Goal: Task Accomplishment & Management: Manage account settings

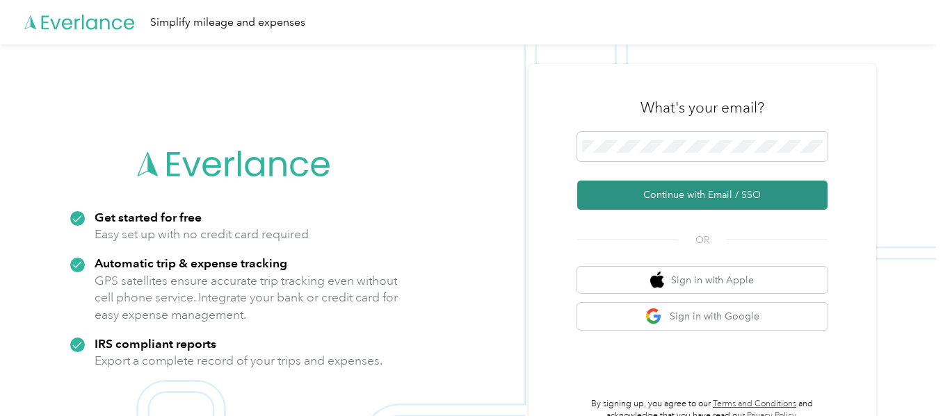
click at [701, 192] on button "Continue with Email / SSO" at bounding box center [702, 195] width 250 height 29
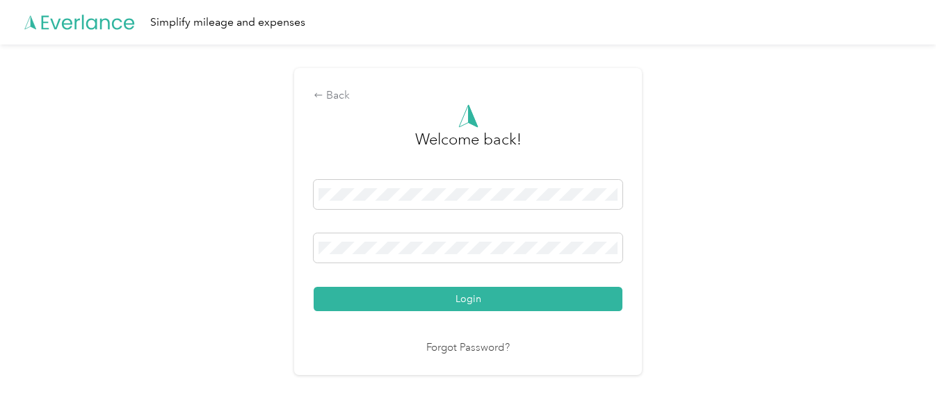
click at [314, 287] on button "Login" at bounding box center [468, 299] width 309 height 24
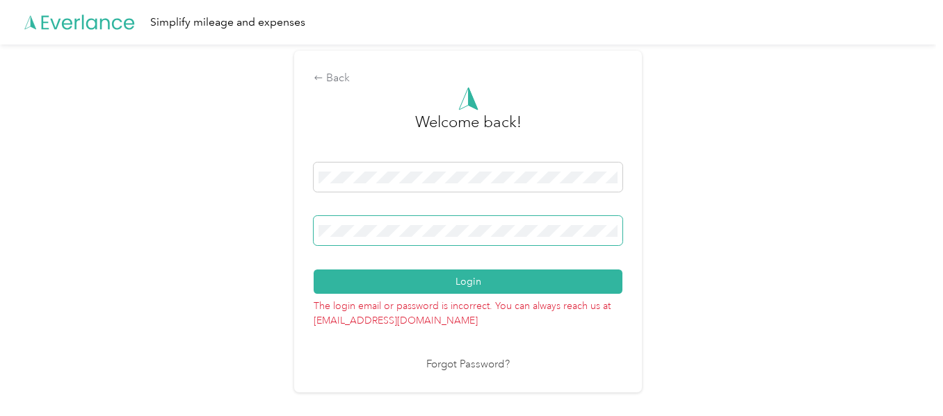
click at [314, 270] on button "Login" at bounding box center [468, 282] width 309 height 24
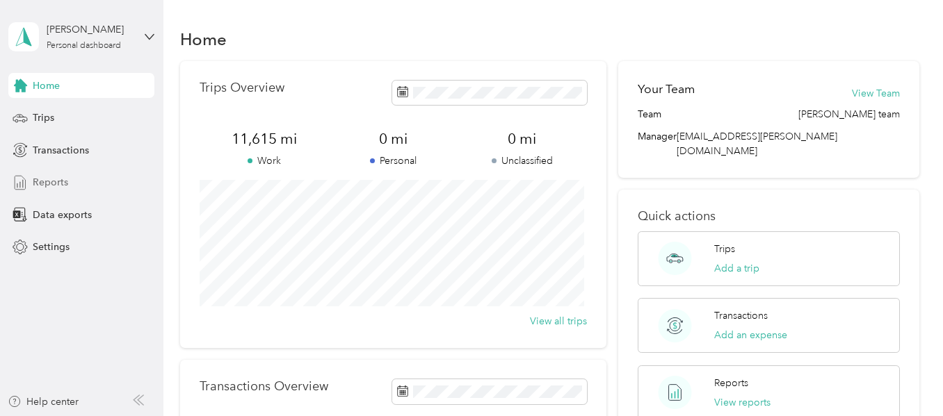
click at [58, 185] on span "Reports" at bounding box center [50, 182] width 35 height 15
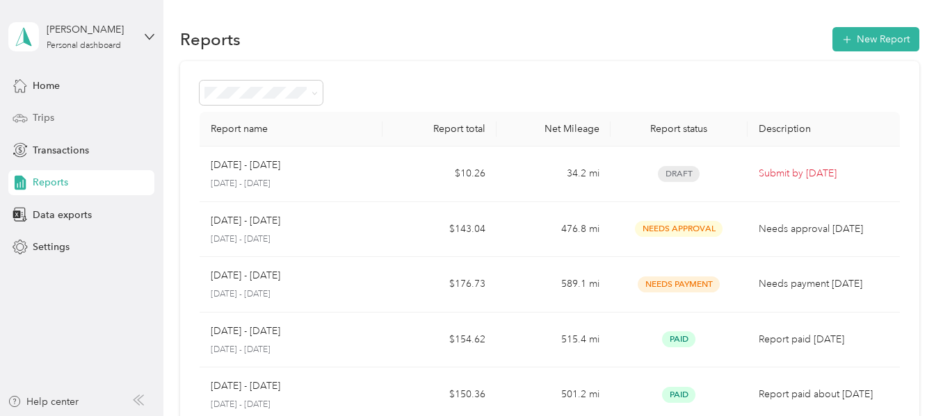
click at [47, 118] on span "Trips" at bounding box center [44, 118] width 22 height 15
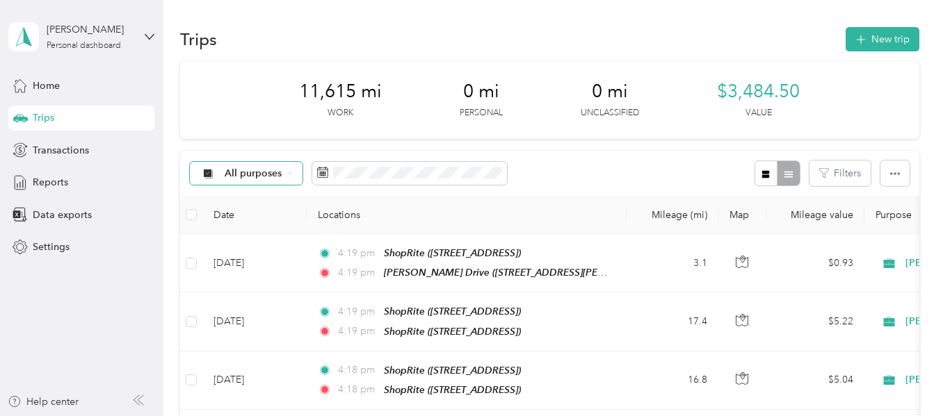
click at [263, 175] on span "All purposes" at bounding box center [254, 174] width 58 height 10
click at [241, 244] on span "[PERSON_NAME]" at bounding box center [266, 247] width 82 height 15
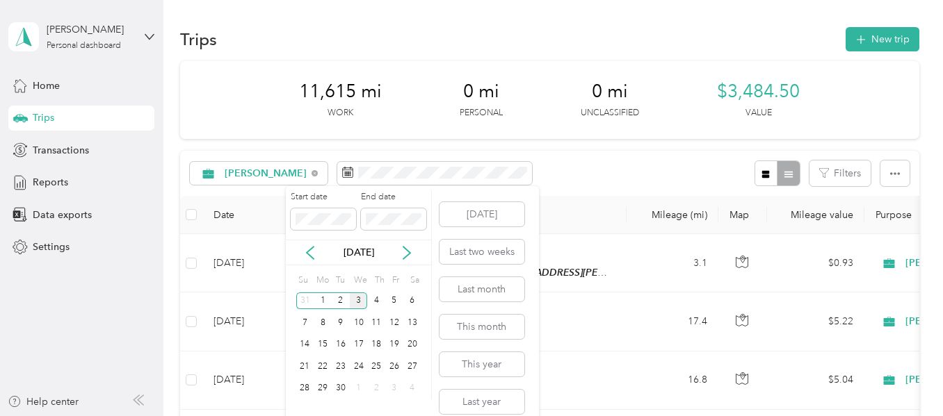
click at [360, 300] on div "3" at bounding box center [359, 301] width 18 height 17
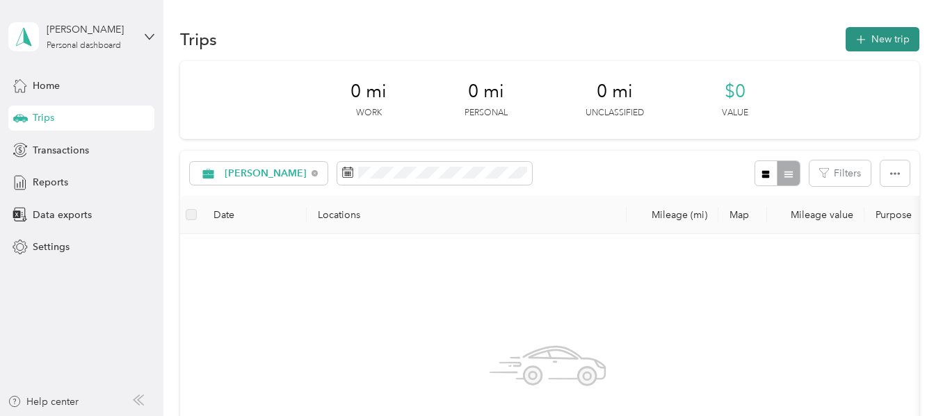
click at [883, 42] on button "New trip" at bounding box center [882, 39] width 74 height 24
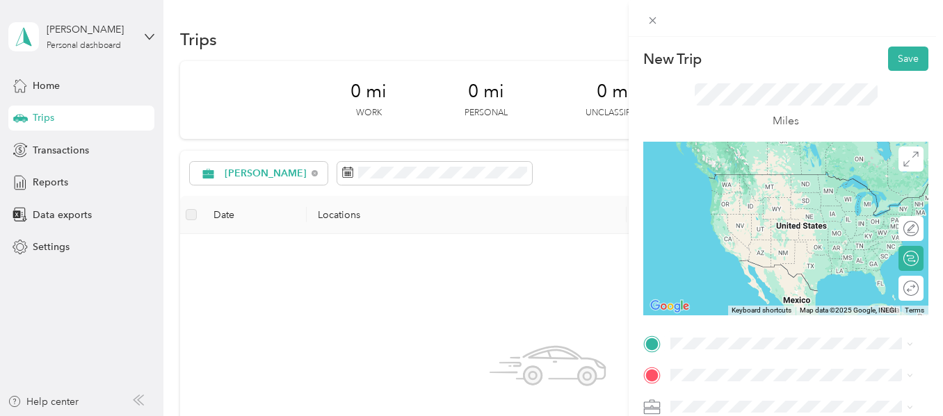
click at [769, 193] on span "[STREET_ADDRESS][PERSON_NAME][US_STATE]" at bounding box center [779, 197] width 165 height 26
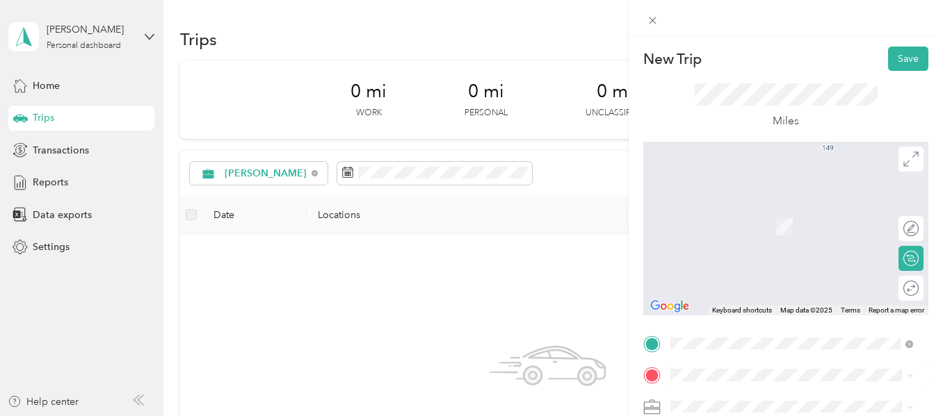
click at [783, 227] on span "[STREET_ADDRESS]" at bounding box center [741, 225] width 88 height 12
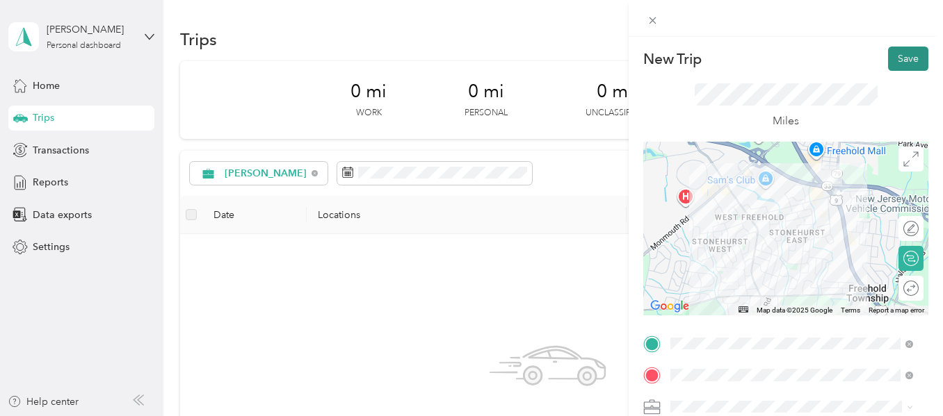
click at [891, 57] on button "Save" at bounding box center [908, 59] width 40 height 24
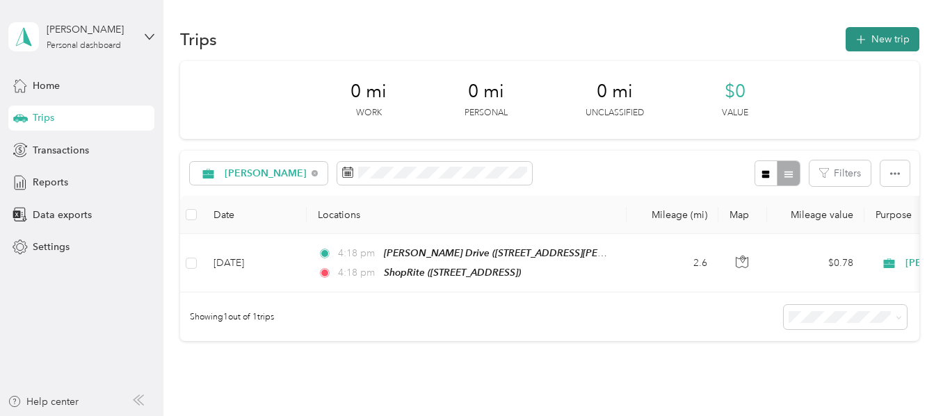
click at [878, 39] on button "New trip" at bounding box center [882, 39] width 74 height 24
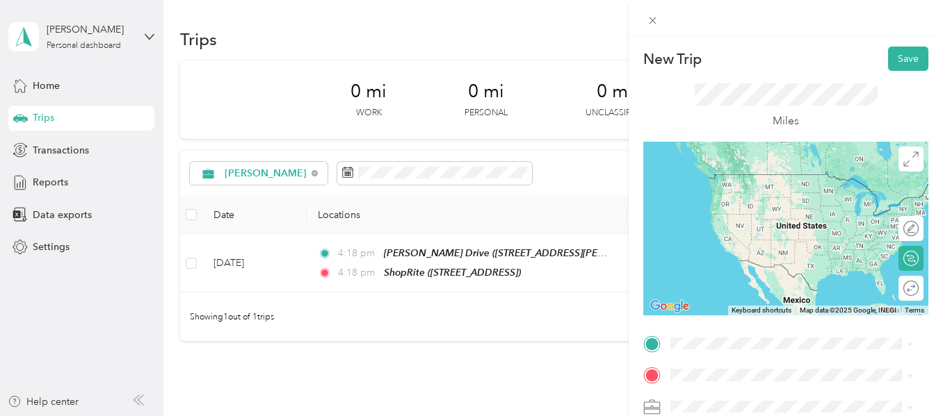
click at [786, 200] on div "TEAM ShopRite [STREET_ADDRESS]" at bounding box center [742, 182] width 90 height 34
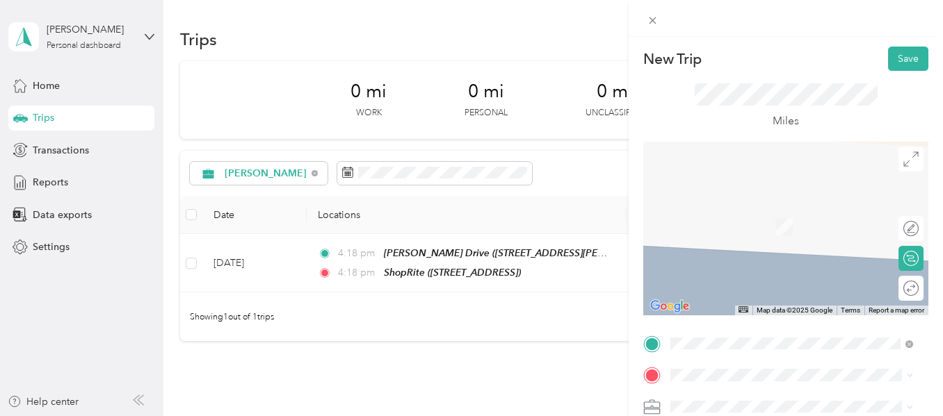
click at [783, 232] on div "TEAM ShopRite [STREET_ADDRESS]" at bounding box center [742, 216] width 90 height 34
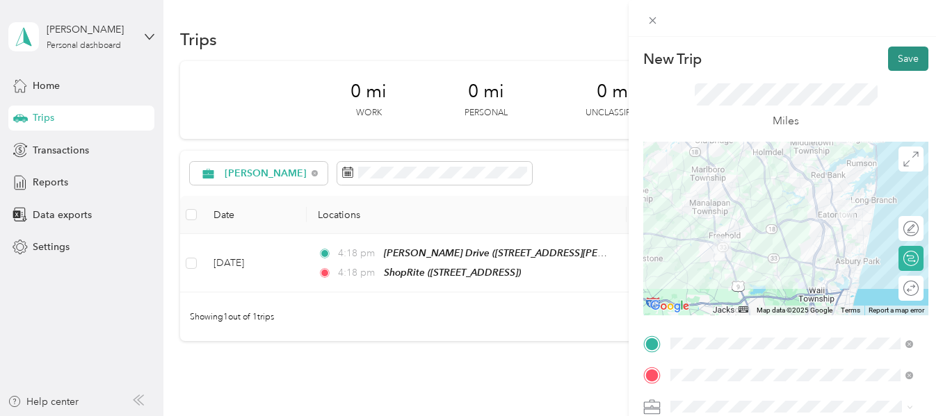
click at [900, 59] on button "Save" at bounding box center [908, 59] width 40 height 24
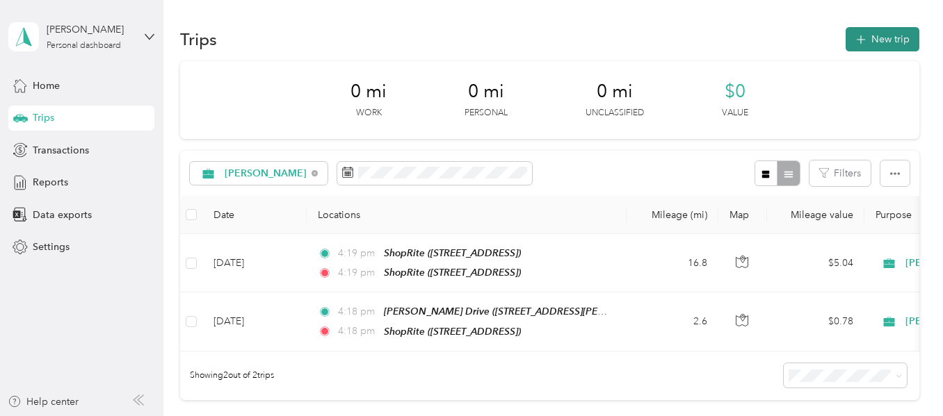
click at [870, 41] on button "New trip" at bounding box center [882, 39] width 74 height 24
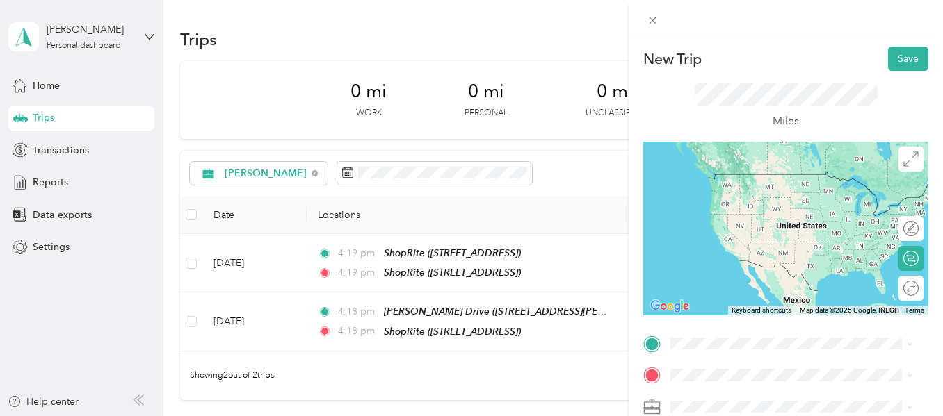
click at [764, 204] on span "[STREET_ADDRESS]" at bounding box center [741, 200] width 88 height 12
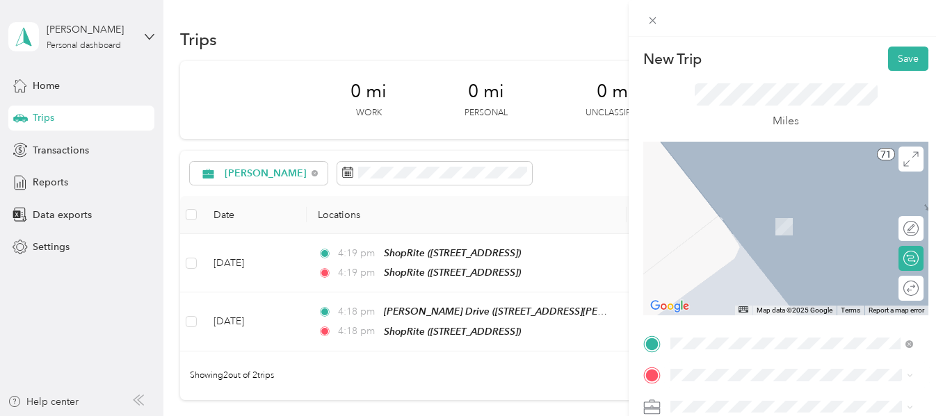
click at [786, 230] on div "TEAM ShopRite 2 Route 37 W, 087536588, [GEOGRAPHIC_DATA], [GEOGRAPHIC_DATA], [G…" at bounding box center [803, 228] width 212 height 63
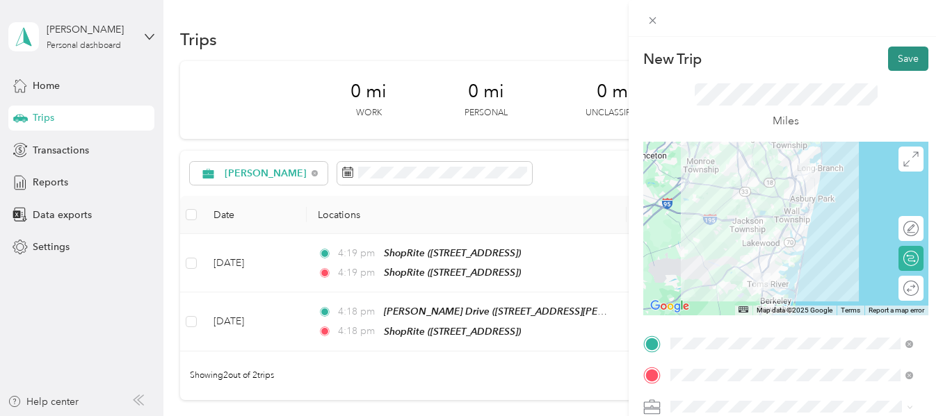
click at [895, 60] on button "Save" at bounding box center [908, 59] width 40 height 24
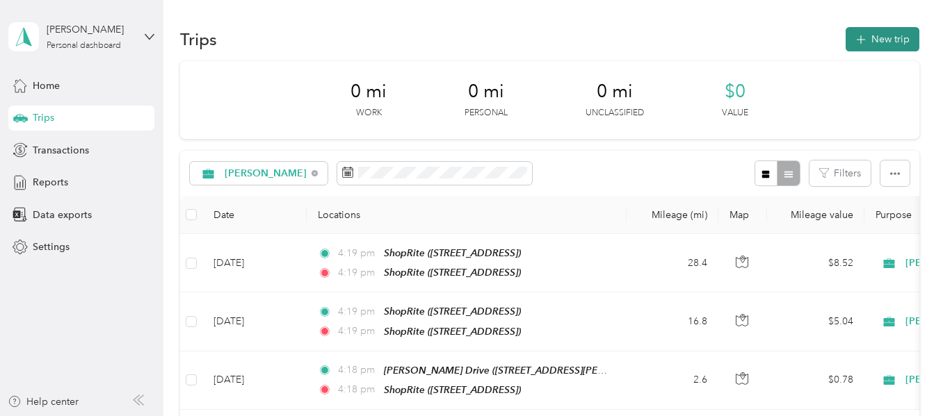
click at [881, 35] on button "New trip" at bounding box center [882, 39] width 74 height 24
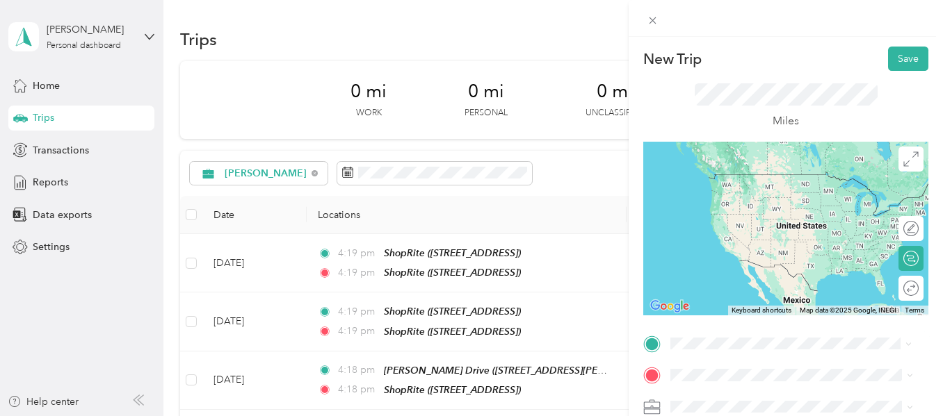
click at [806, 195] on span "2 Route 37 W, 087536588, [GEOGRAPHIC_DATA], [GEOGRAPHIC_DATA], [GEOGRAPHIC_DATA]" at bounding box center [801, 214] width 209 height 41
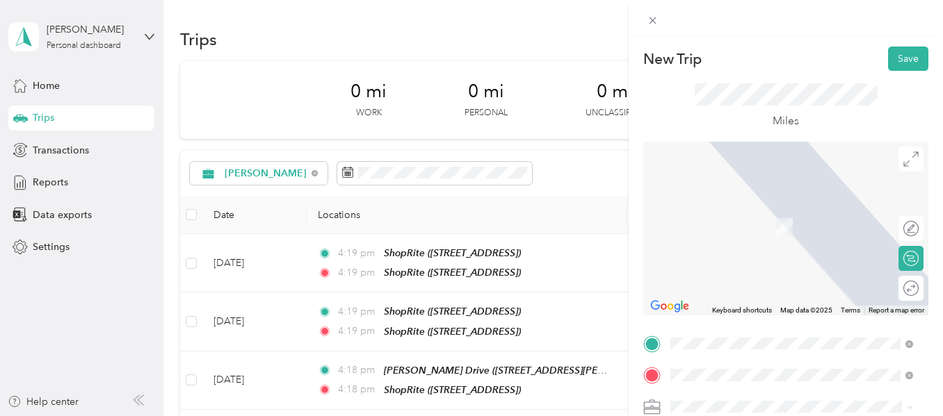
click at [786, 236] on div "TEAM ShopRite [STREET_ADDRESS]" at bounding box center [742, 222] width 90 height 34
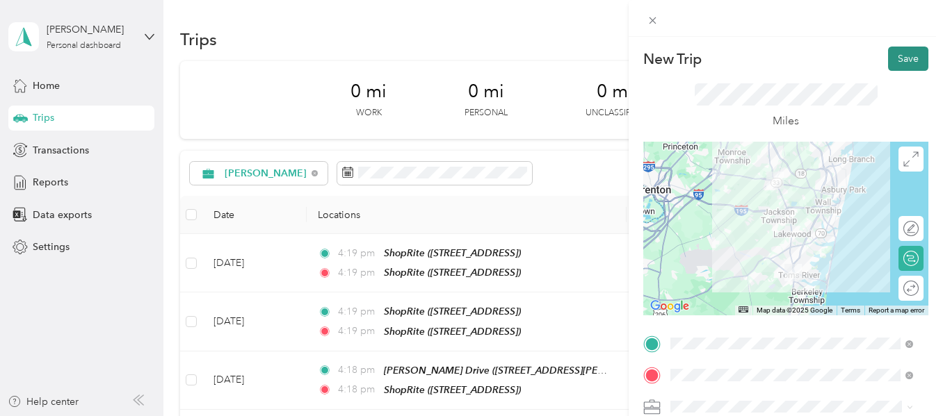
click at [891, 61] on button "Save" at bounding box center [908, 59] width 40 height 24
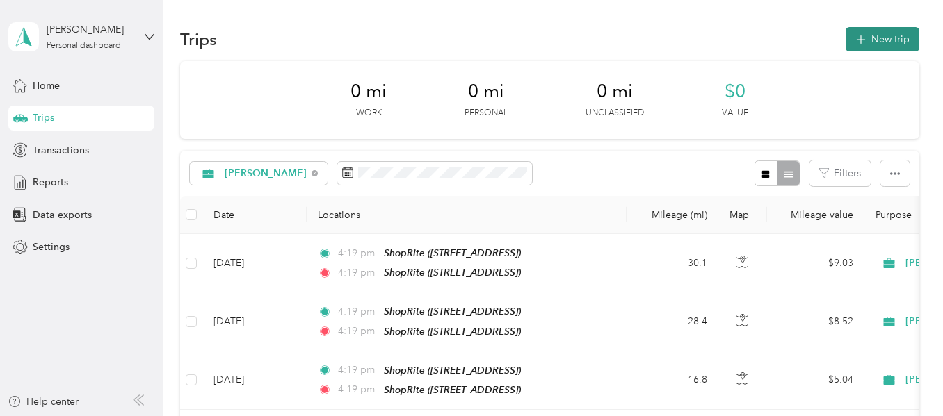
click at [872, 41] on button "New trip" at bounding box center [882, 39] width 74 height 24
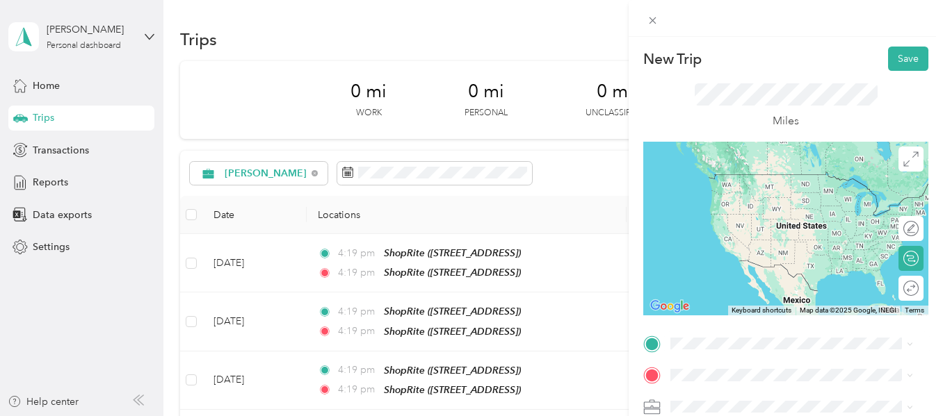
click at [784, 195] on span "[STREET_ADDRESS]" at bounding box center [741, 192] width 88 height 12
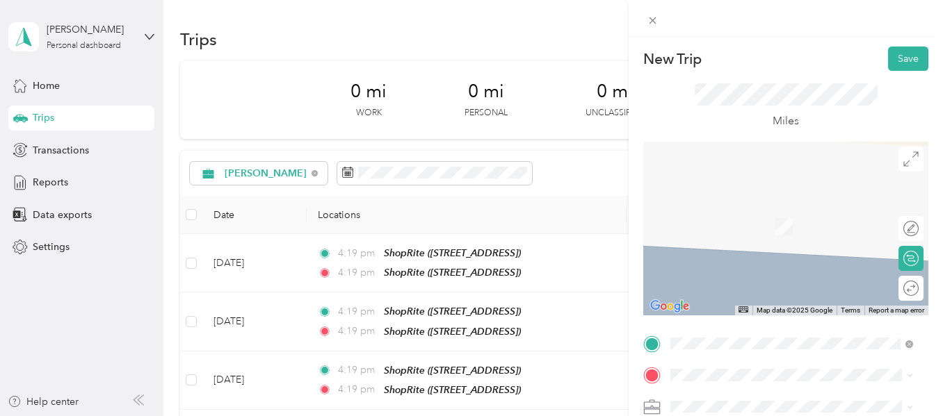
click at [783, 222] on span "[STREET_ADDRESS][PERSON_NAME][US_STATE]" at bounding box center [779, 233] width 165 height 26
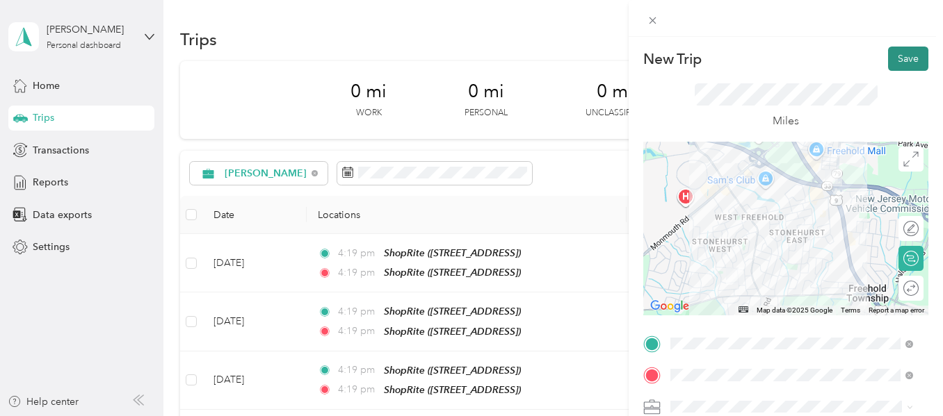
click at [893, 59] on button "Save" at bounding box center [908, 59] width 40 height 24
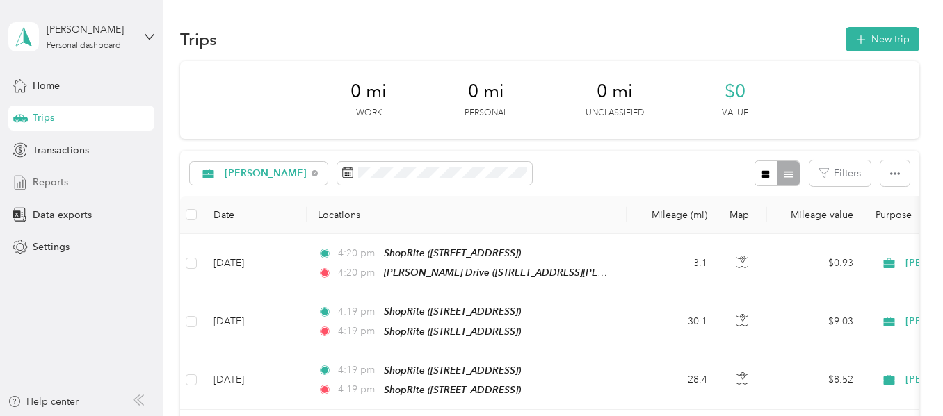
click at [60, 183] on span "Reports" at bounding box center [50, 182] width 35 height 15
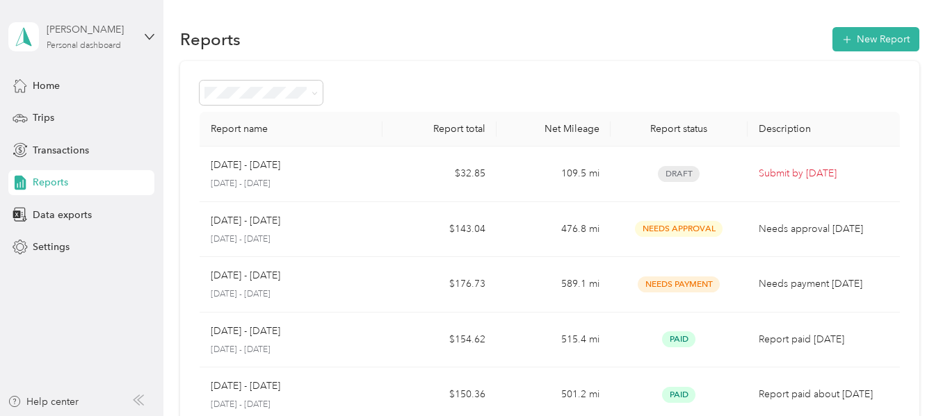
click at [82, 33] on div "[PERSON_NAME]" at bounding box center [90, 29] width 87 height 15
click at [65, 109] on div "Log out" at bounding box center [48, 114] width 54 height 15
